Goal: Information Seeking & Learning: Learn about a topic

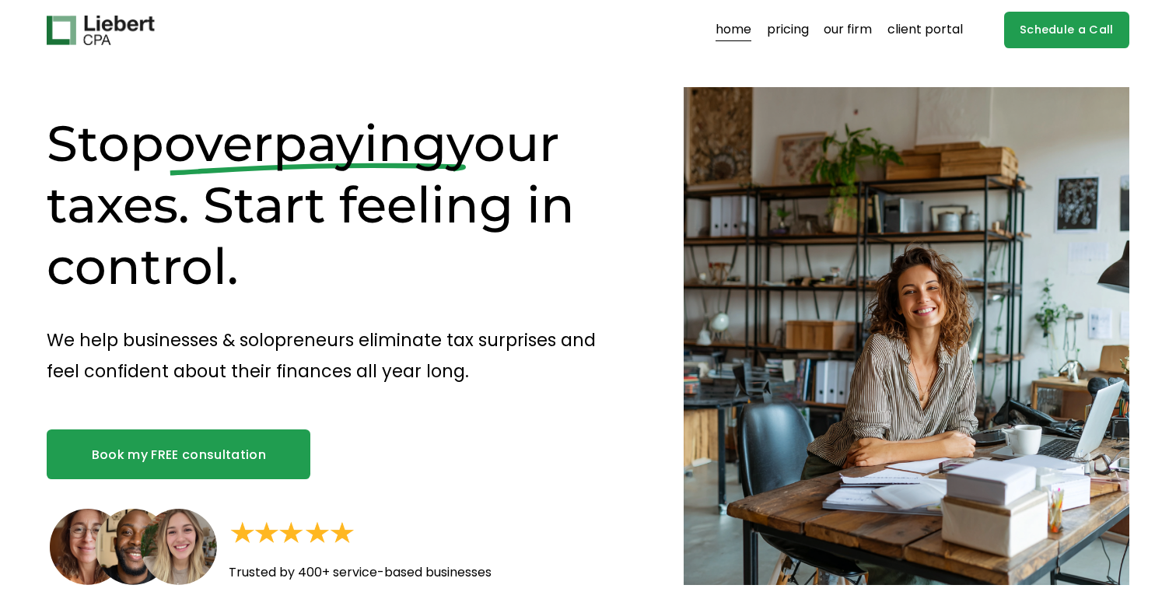
click at [292, 152] on span "overpaying" at bounding box center [305, 143] width 282 height 61
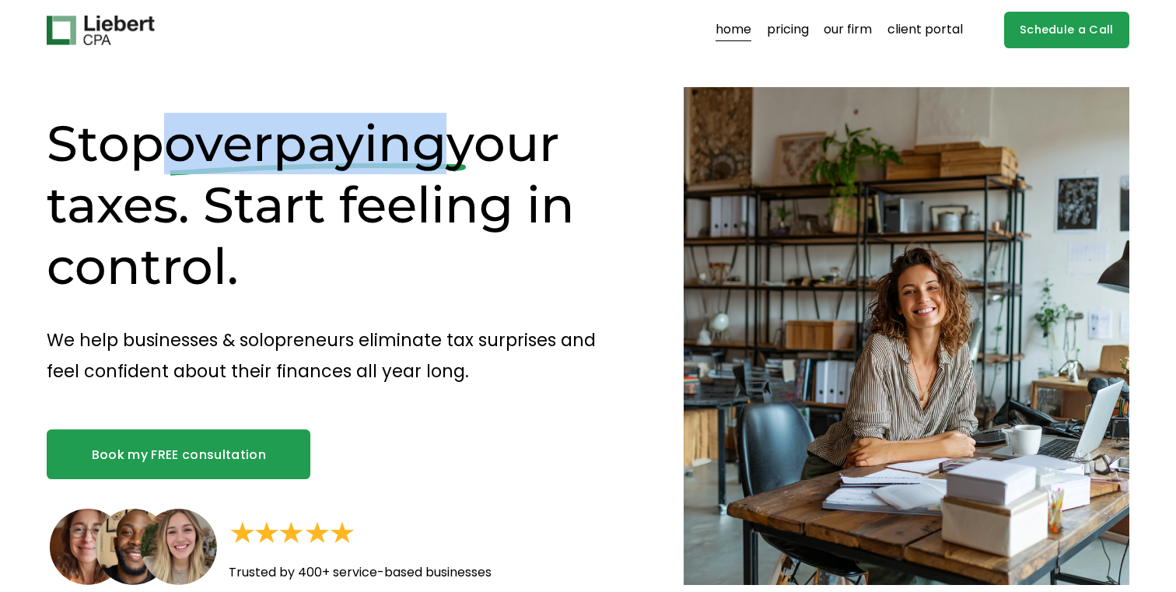
click at [292, 152] on span "overpaying" at bounding box center [305, 143] width 282 height 61
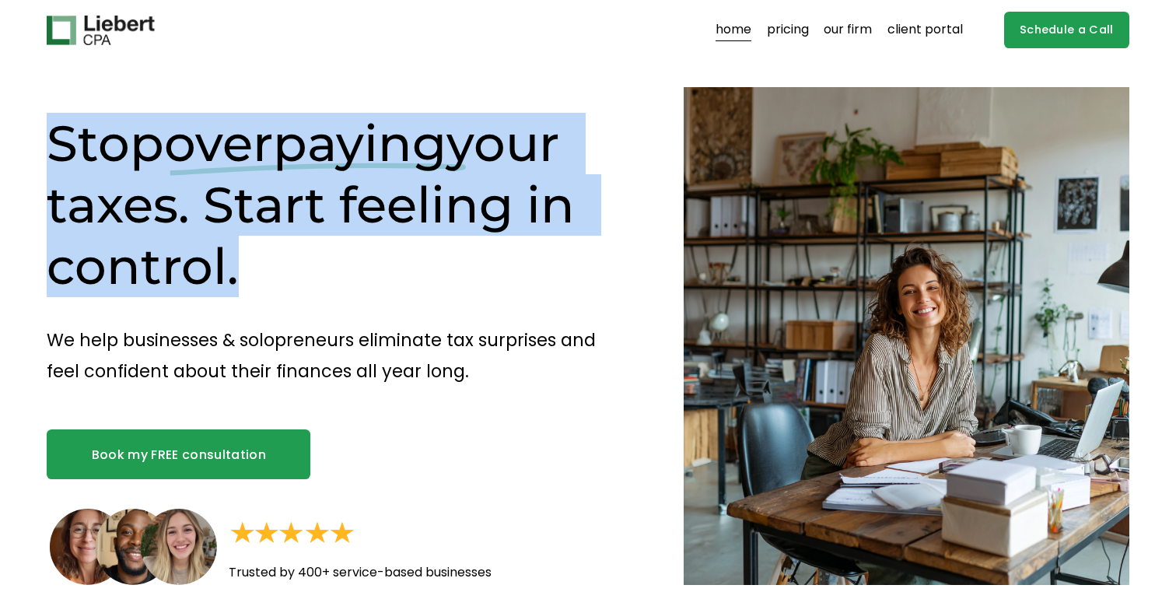
click at [292, 152] on span "overpaying" at bounding box center [305, 143] width 282 height 61
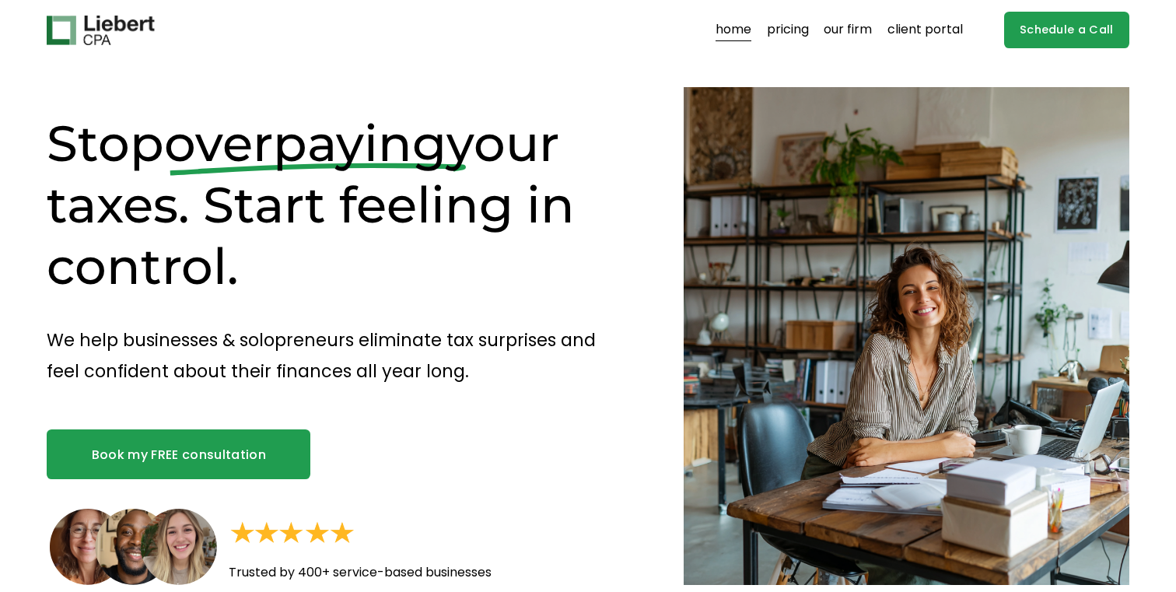
click at [218, 209] on h1 "Stop overpaying your taxes. Start feeling in control." at bounding box center [338, 205] width 582 height 184
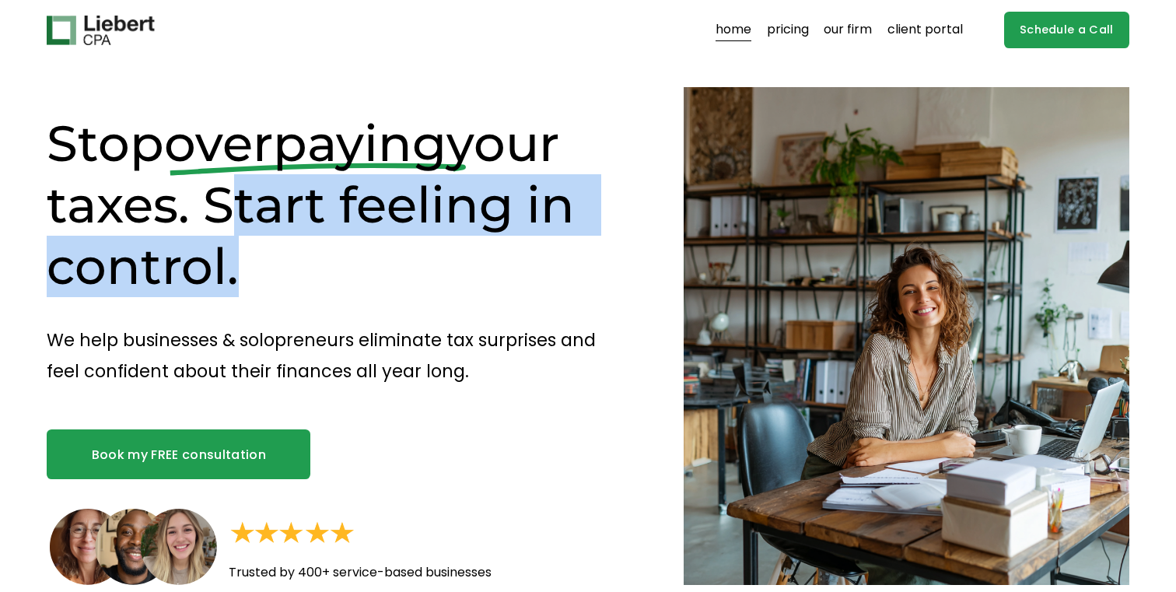
drag, startPoint x: 218, startPoint y: 209, endPoint x: 237, endPoint y: 252, distance: 47.0
click at [237, 252] on h1 "Stop overpaying your taxes. Start feeling in control." at bounding box center [338, 205] width 582 height 184
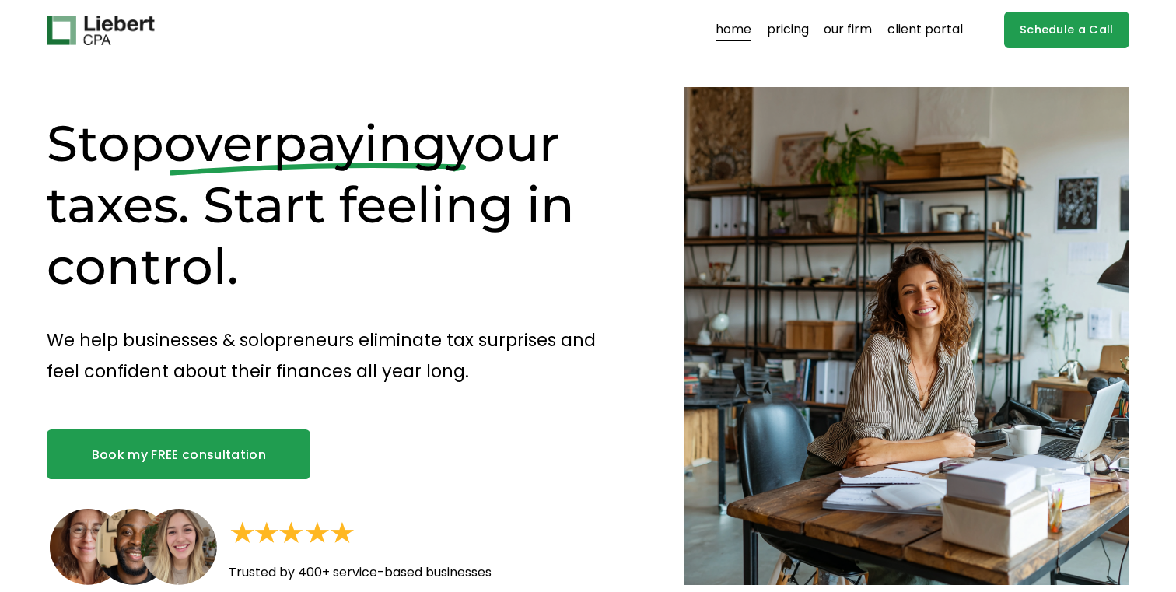
click at [237, 252] on h1 "Stop overpaying your taxes. Start feeling in control." at bounding box center [338, 205] width 582 height 184
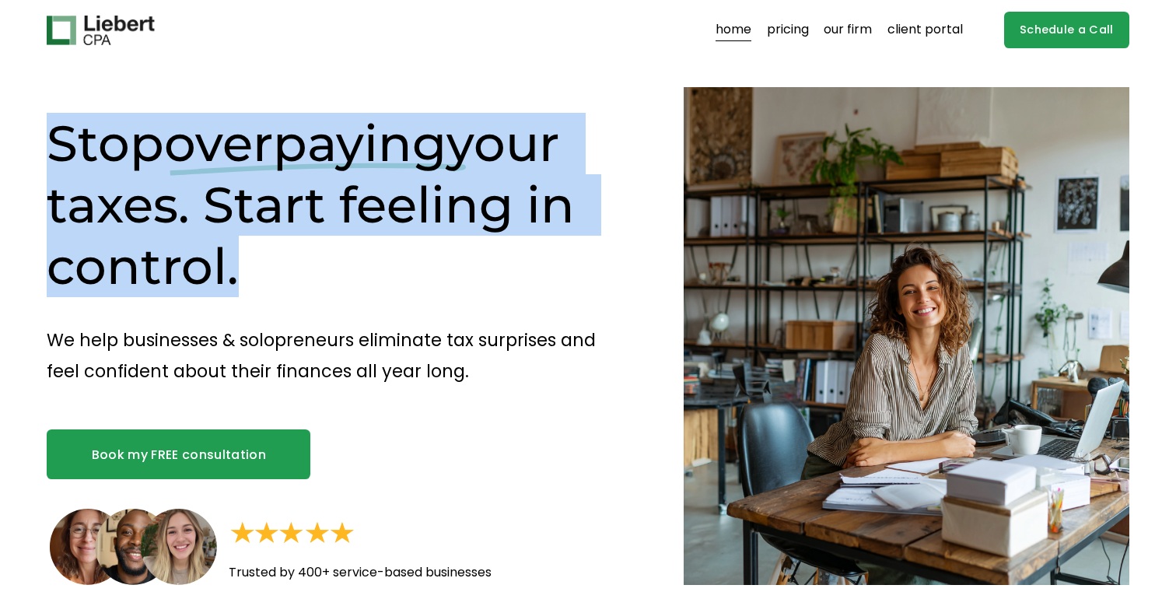
click at [237, 252] on h1 "Stop overpaying your taxes. Start feeling in control." at bounding box center [338, 205] width 582 height 184
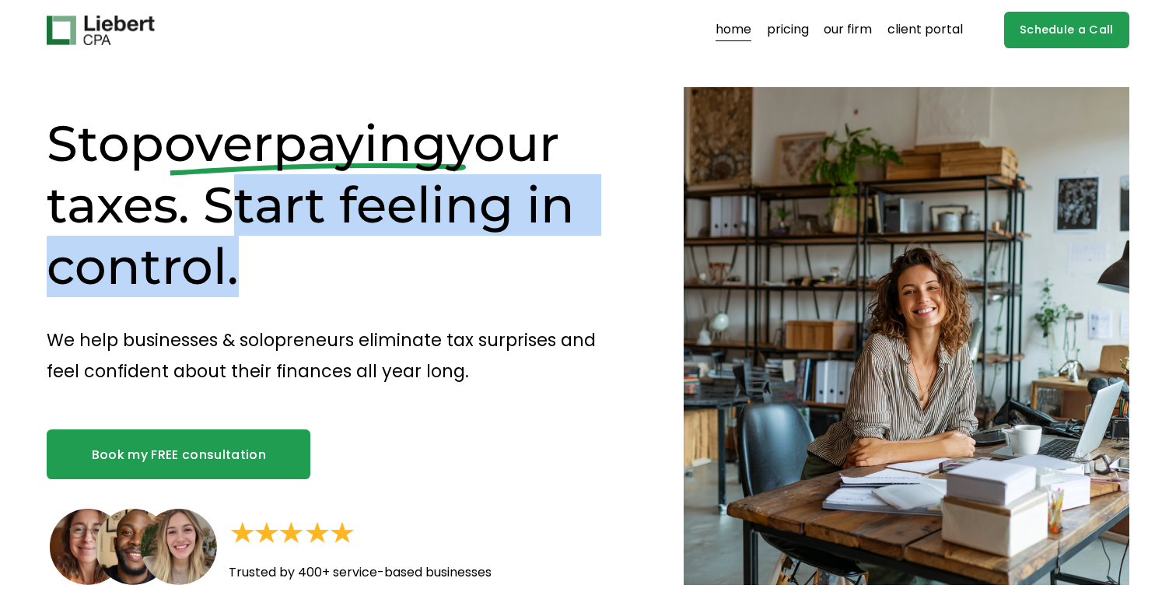
drag, startPoint x: 237, startPoint y: 252, endPoint x: 222, endPoint y: 232, distance: 25.0
click at [222, 232] on h1 "Stop overpaying your taxes. Start feeling in control." at bounding box center [338, 205] width 582 height 184
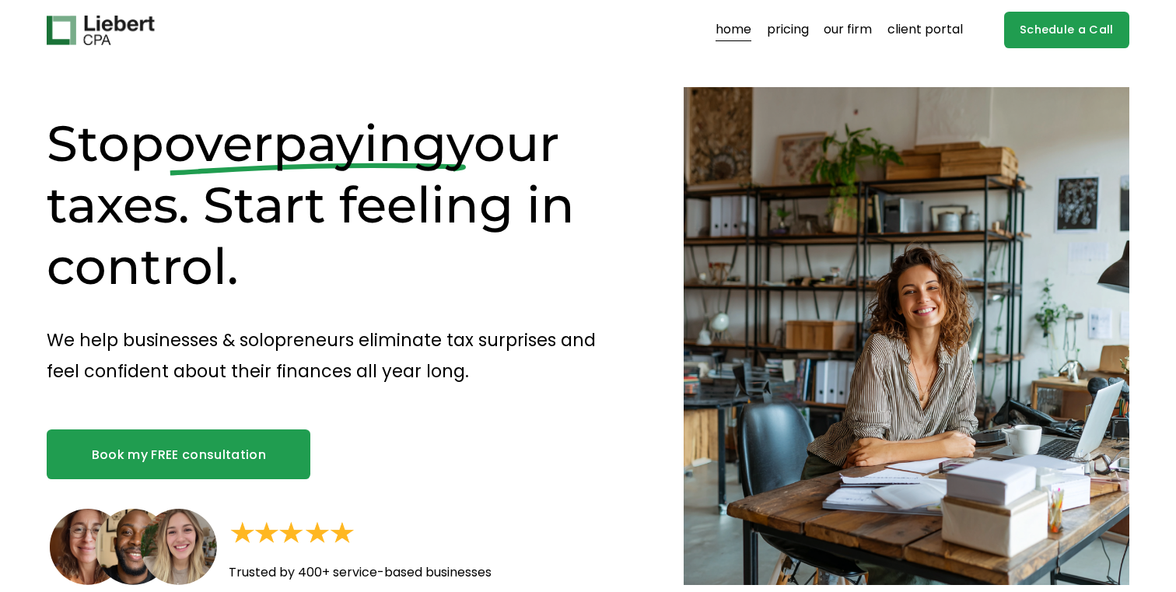
drag, startPoint x: 188, startPoint y: 213, endPoint x: 257, endPoint y: 266, distance: 87.1
click at [257, 266] on h1 "Stop overpaying your taxes. Start feeling in control." at bounding box center [338, 205] width 582 height 184
drag, startPoint x: 252, startPoint y: 270, endPoint x: 193, endPoint y: 209, distance: 84.7
click at [193, 209] on h1 "Stop overpaying your taxes. Start feeling in control." at bounding box center [338, 205] width 582 height 184
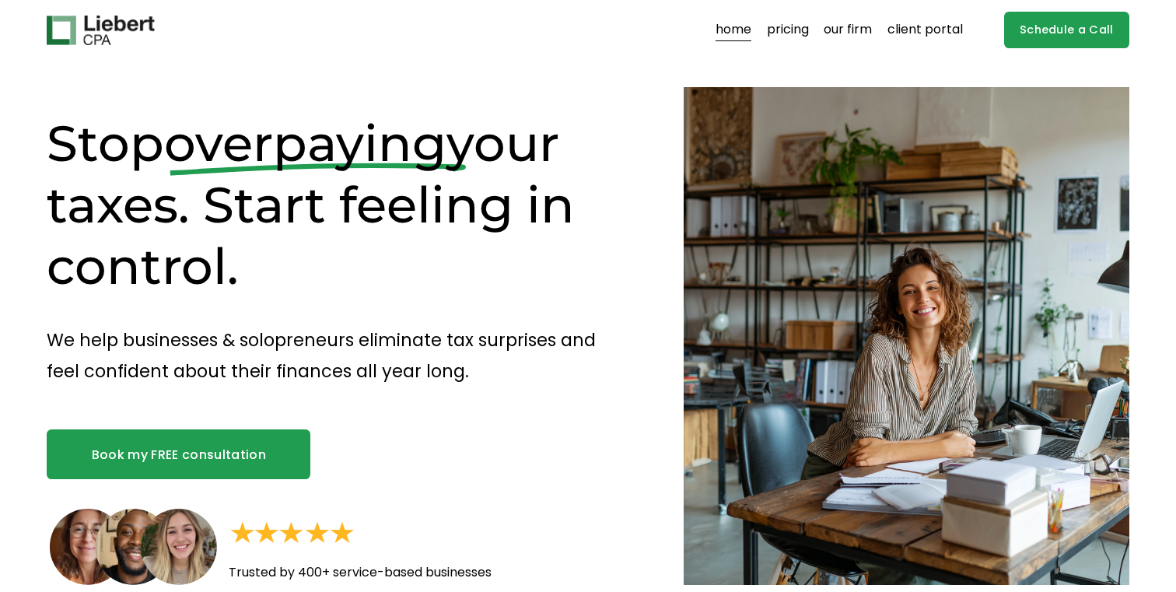
click at [193, 209] on h1 "Stop overpaying your taxes. Start feeling in control." at bounding box center [338, 205] width 582 height 184
drag, startPoint x: 193, startPoint y: 209, endPoint x: 240, endPoint y: 263, distance: 71.1
click at [240, 263] on h1 "Stop overpaying your taxes. Start feeling in control." at bounding box center [338, 205] width 582 height 184
drag, startPoint x: 246, startPoint y: 264, endPoint x: 194, endPoint y: 204, distance: 78.9
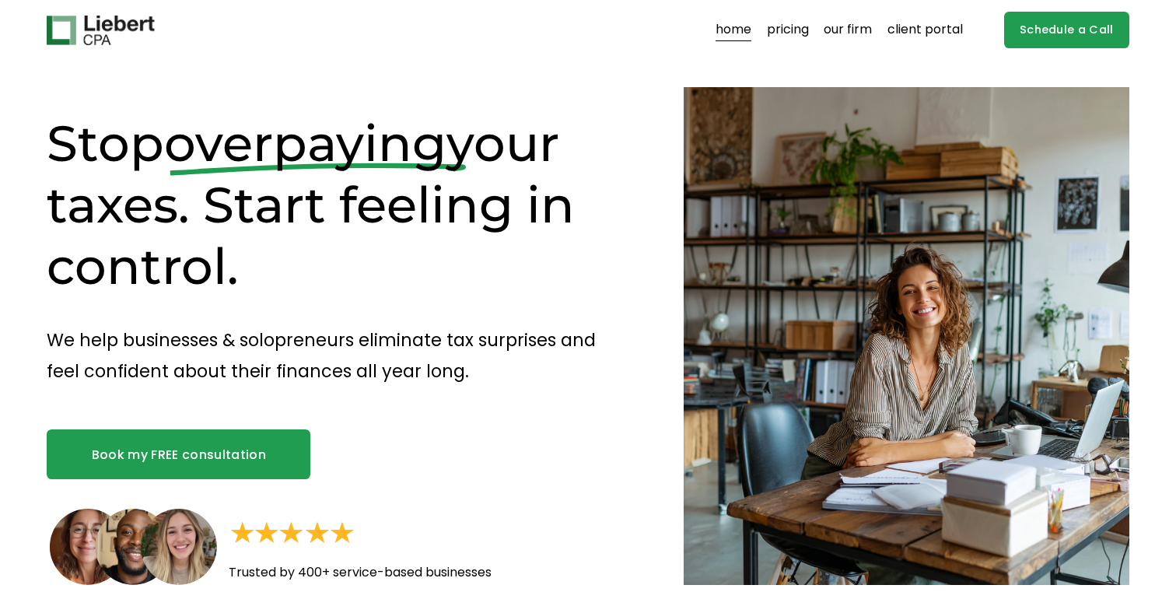
click at [194, 203] on h1 "Stop overpaying your taxes. Start feeling in control." at bounding box center [338, 205] width 582 height 184
click at [194, 204] on h1 "Stop overpaying your taxes. Start feeling in control." at bounding box center [338, 205] width 582 height 184
drag, startPoint x: 212, startPoint y: 205, endPoint x: 254, endPoint y: 266, distance: 74.4
click at [254, 266] on h1 "Stop overpaying your taxes. Start feeling in control." at bounding box center [338, 205] width 582 height 184
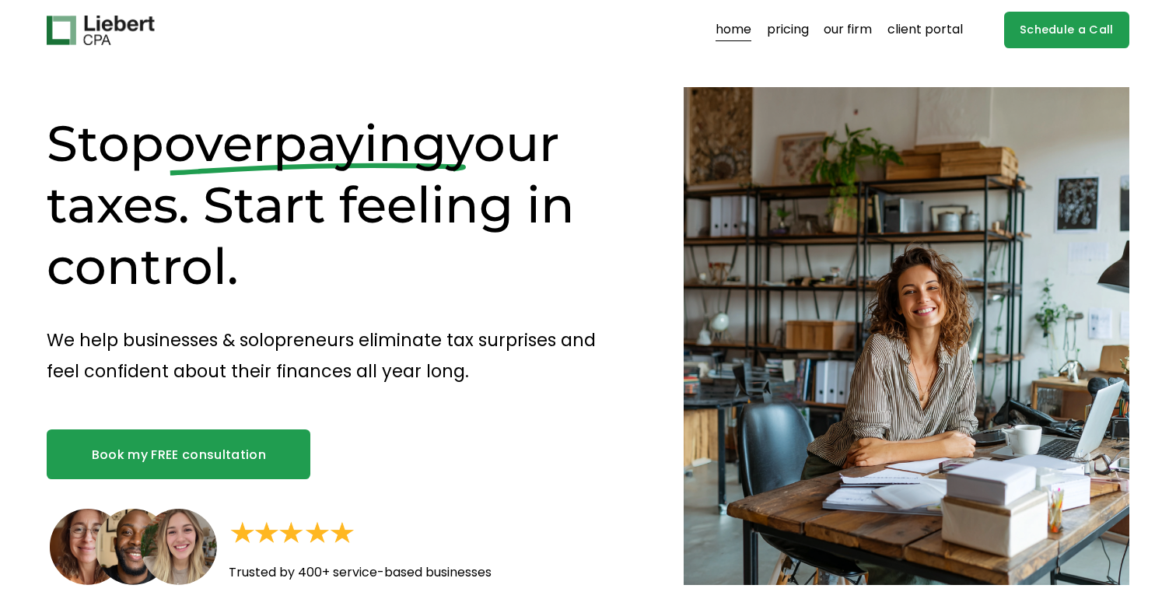
drag, startPoint x: 261, startPoint y: 266, endPoint x: 208, endPoint y: 208, distance: 78.7
click at [208, 208] on h1 "Stop overpaying your taxes. Start feeling in control." at bounding box center [338, 205] width 582 height 184
drag, startPoint x: 206, startPoint y: 208, endPoint x: 251, endPoint y: 278, distance: 82.6
click at [251, 278] on h1 "Stop overpaying your taxes. Start feeling in control." at bounding box center [338, 205] width 582 height 184
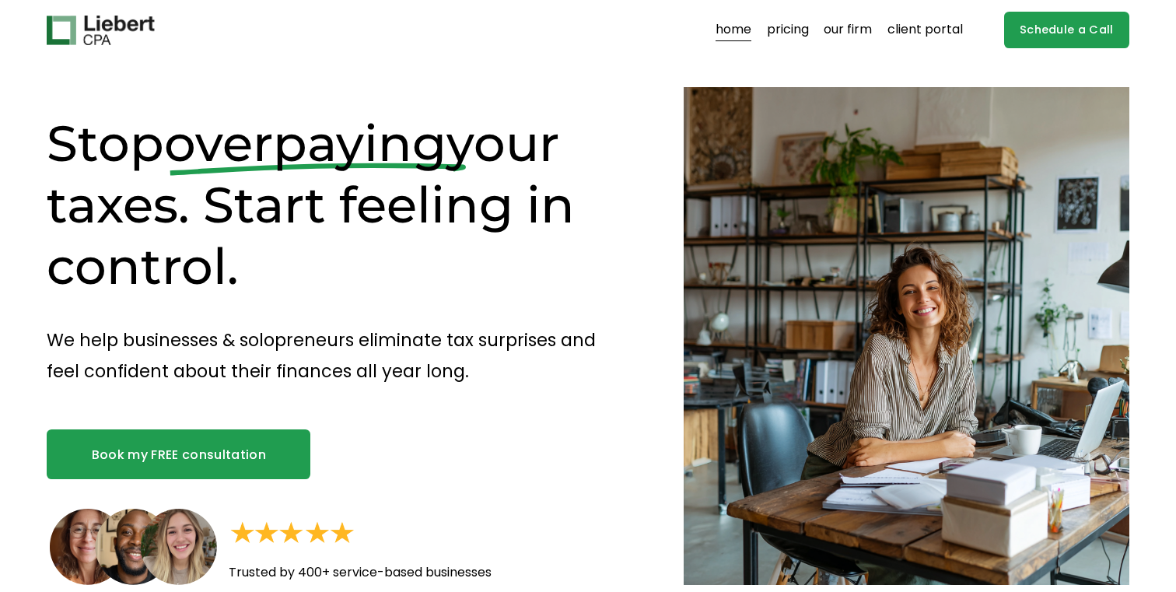
click at [251, 278] on h1 "Stop overpaying your taxes. Start feeling in control." at bounding box center [338, 205] width 582 height 184
drag, startPoint x: 262, startPoint y: 276, endPoint x: 207, endPoint y: 212, distance: 84.4
click at [207, 212] on h1 "Stop overpaying your taxes. Start feeling in control." at bounding box center [338, 205] width 582 height 184
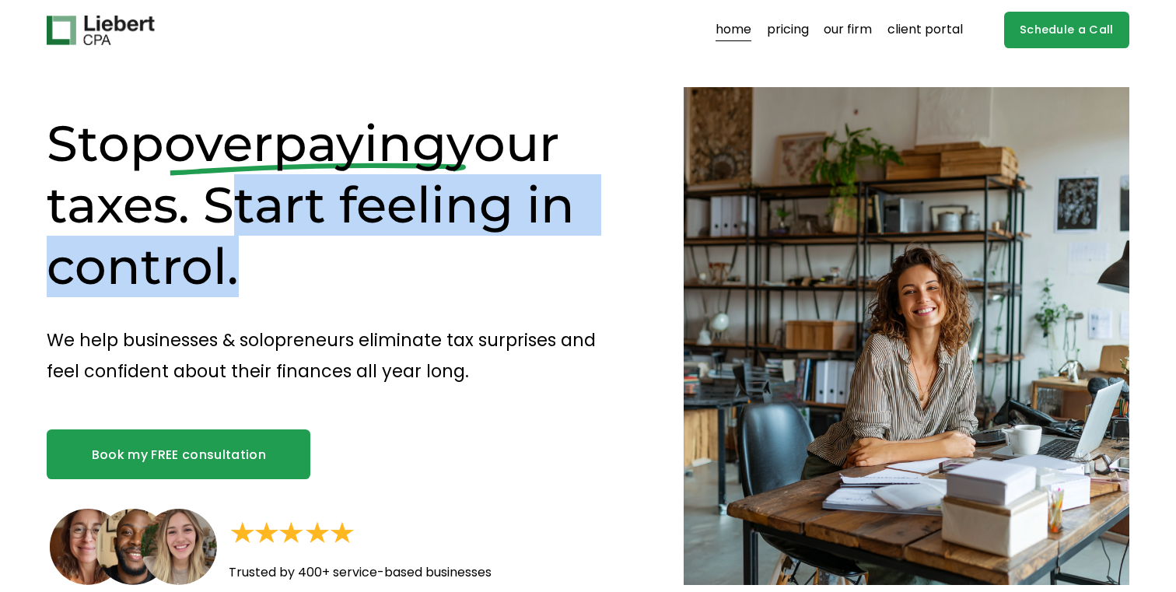
drag, startPoint x: 207, startPoint y: 212, endPoint x: 228, endPoint y: 258, distance: 50.5
click at [228, 258] on h1 "Stop overpaying your taxes. Start feeling in control." at bounding box center [338, 205] width 582 height 184
drag, startPoint x: 245, startPoint y: 264, endPoint x: 210, endPoint y: 215, distance: 60.2
click at [210, 215] on h1 "Stop overpaying your taxes. Start feeling in control." at bounding box center [338, 205] width 582 height 184
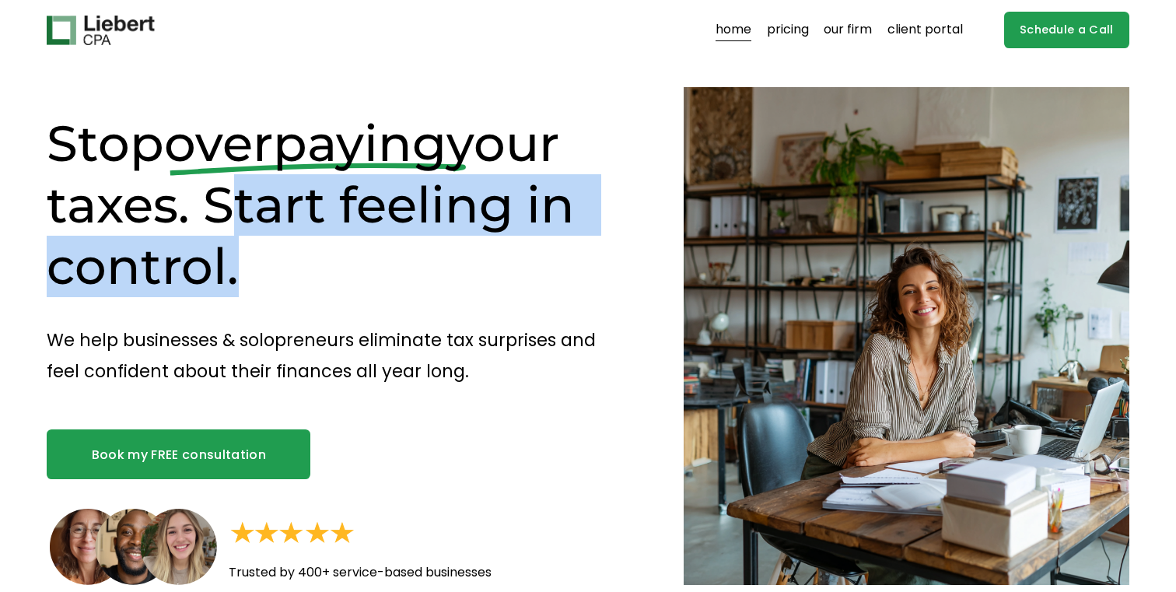
click at [210, 215] on h1 "Stop overpaying your taxes. Start feeling in control." at bounding box center [338, 205] width 582 height 184
